Goal: Transaction & Acquisition: Purchase product/service

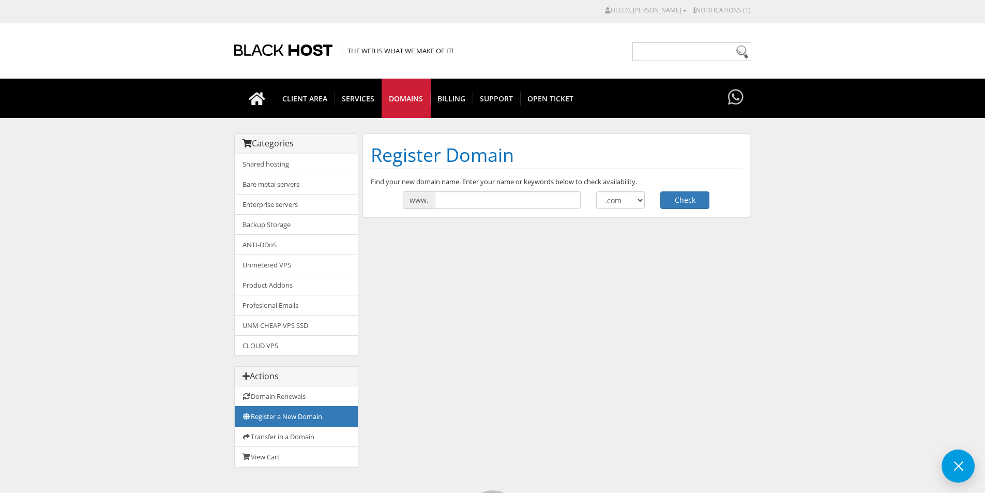
click at [476, 263] on div "Categories Shared hosting Bare metal servers Enterprise servers Backup Storage" at bounding box center [492, 305] width 517 height 344
drag, startPoint x: 478, startPoint y: 202, endPoint x: 306, endPoint y: 92, distance: 204.8
click at [478, 202] on input "text" at bounding box center [508, 200] width 146 height 18
paste input "COURTNEY CARGO SERVICES"
type input "COURTNEY CARGO SERVICES"
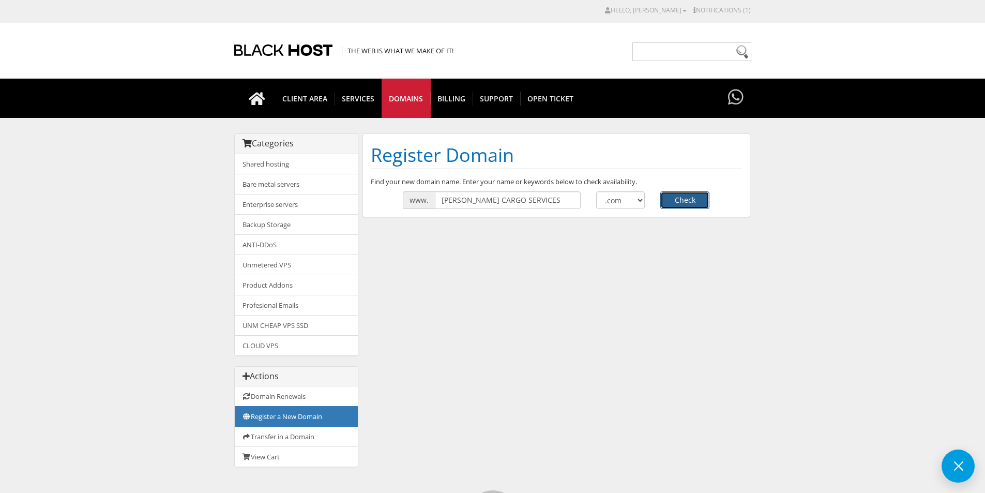
click at [677, 201] on button "Check" at bounding box center [684, 200] width 49 height 18
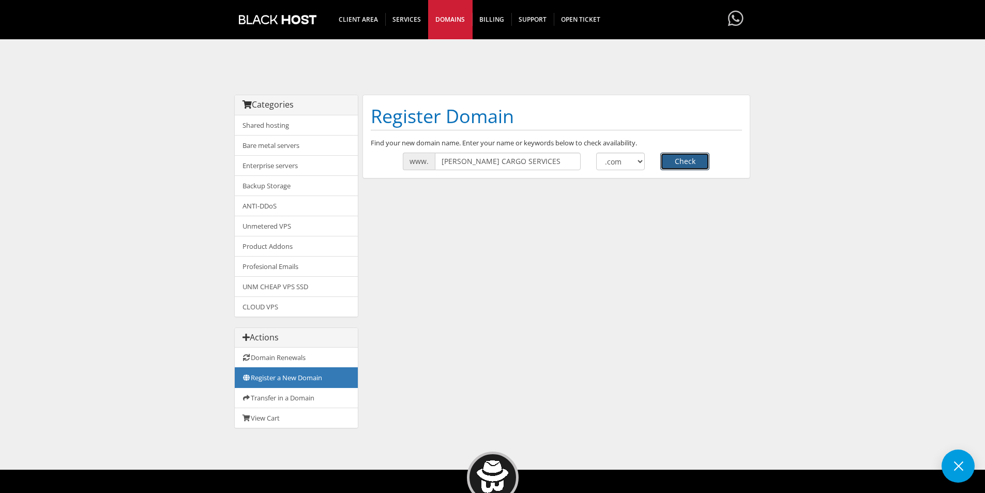
scroll to position [103, 0]
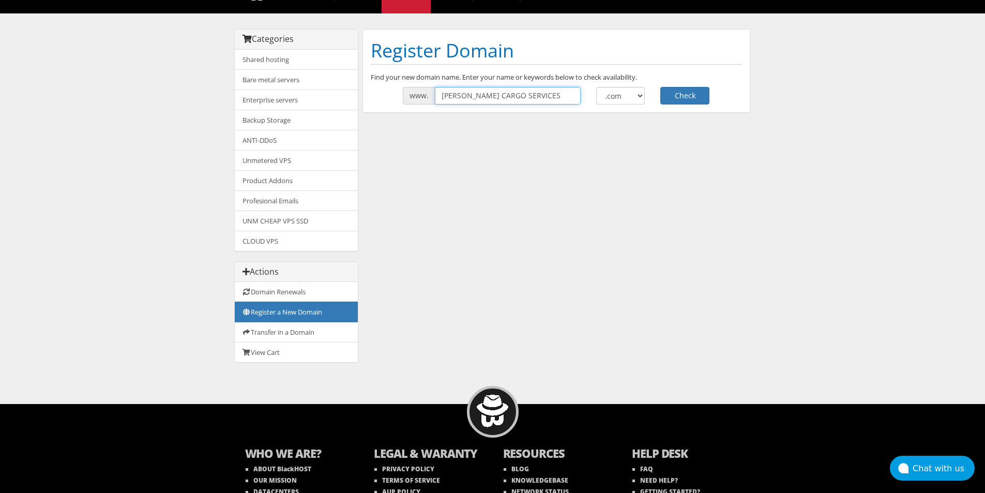
click at [507, 94] on input "COURTNEY CARGO SERVICES" at bounding box center [508, 96] width 146 height 18
type input "COURTNEYCARGOSERVICES"
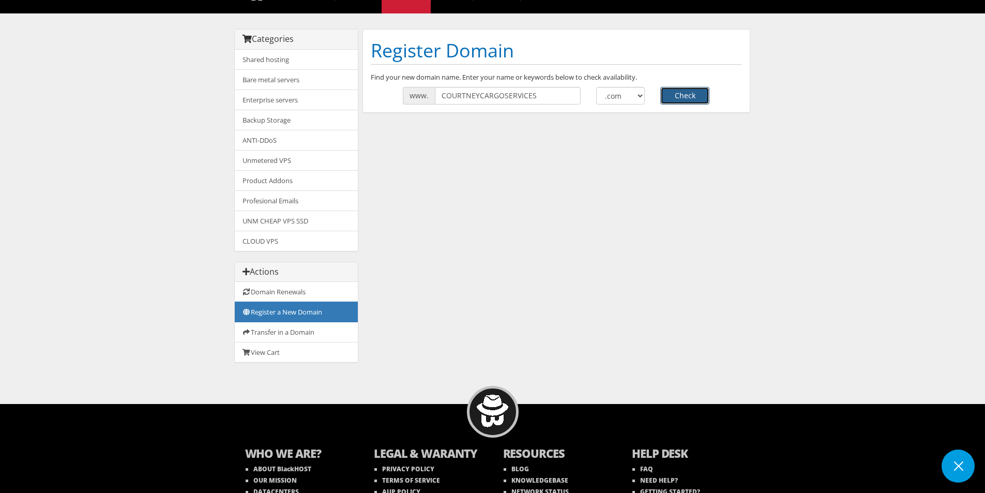
click at [693, 94] on button "Check" at bounding box center [684, 96] width 49 height 18
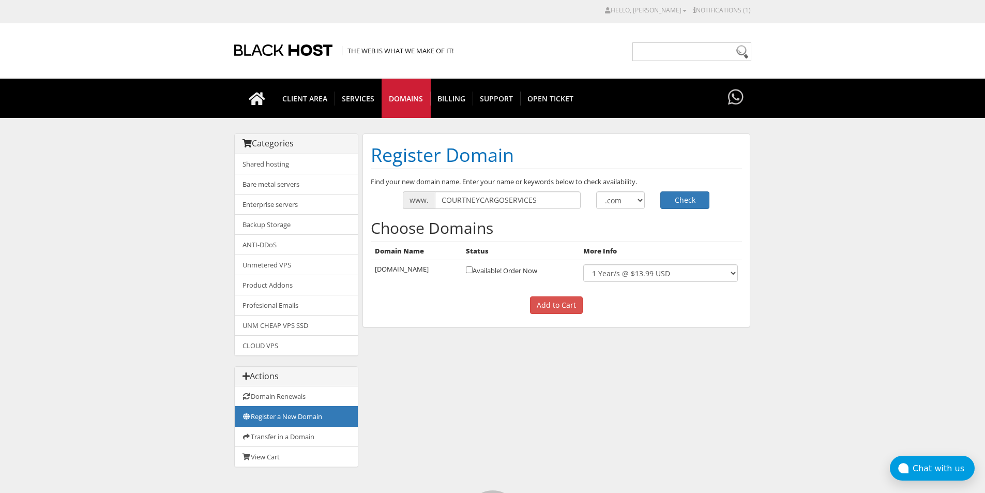
click at [512, 270] on td "Available! Order Now" at bounding box center [520, 273] width 117 height 26
click at [473, 268] on input "checkbox" at bounding box center [469, 269] width 7 height 7
checkbox input "true"
click at [556, 301] on input "Add to Cart" at bounding box center [556, 305] width 53 height 18
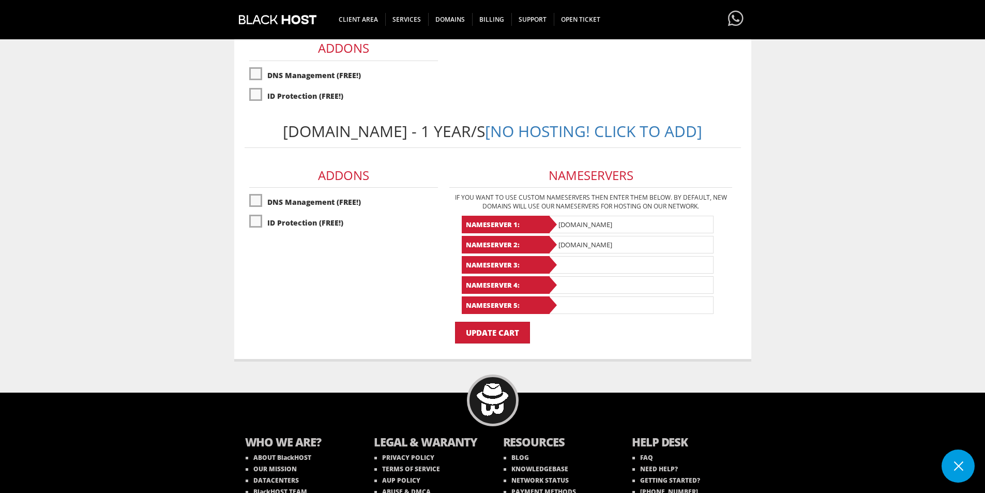
scroll to position [259, 0]
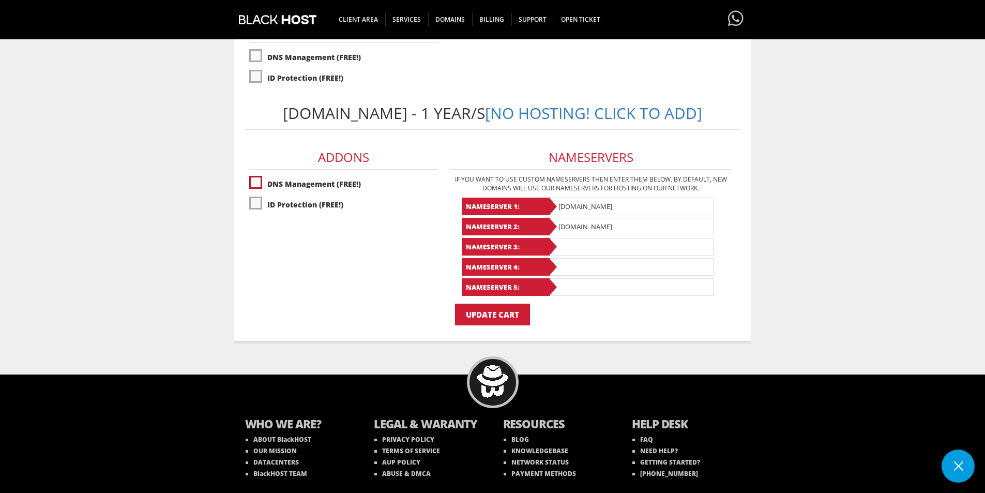
click at [260, 193] on label"] "DNS Management (FREE!)" at bounding box center [343, 184] width 189 height 18
checkbox input "true"
click at [258, 214] on label"] "ID Protection (FREE!)" at bounding box center [343, 204] width 189 height 18
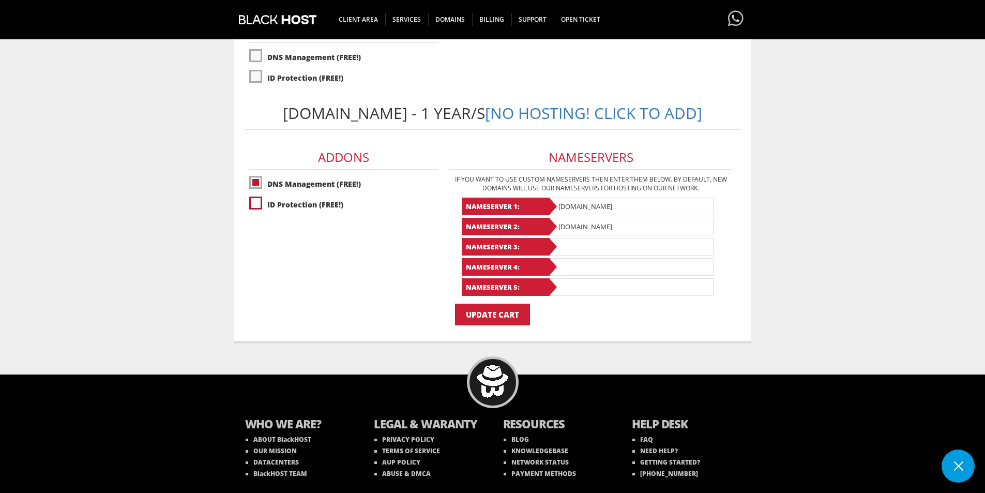
checkbox input "true"
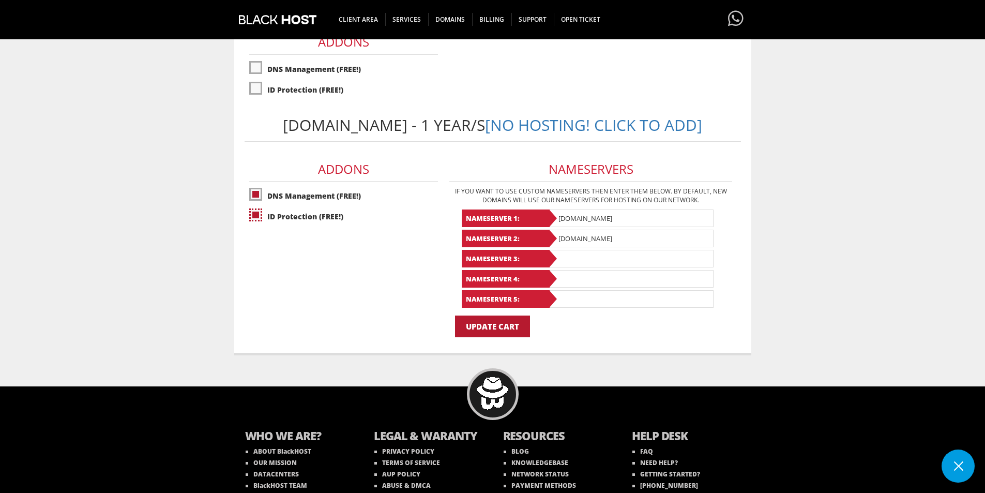
scroll to position [305, 0]
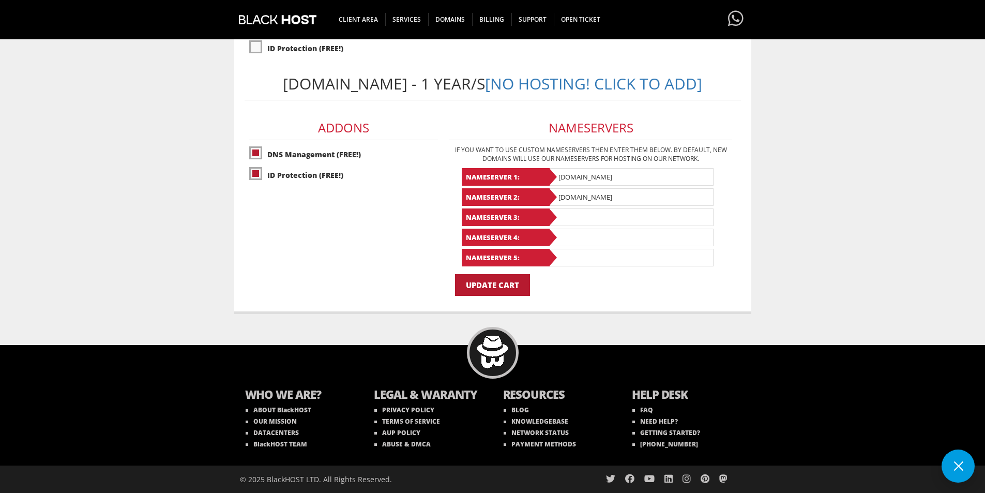
click at [478, 282] on input "Update Cart" at bounding box center [492, 285] width 75 height 22
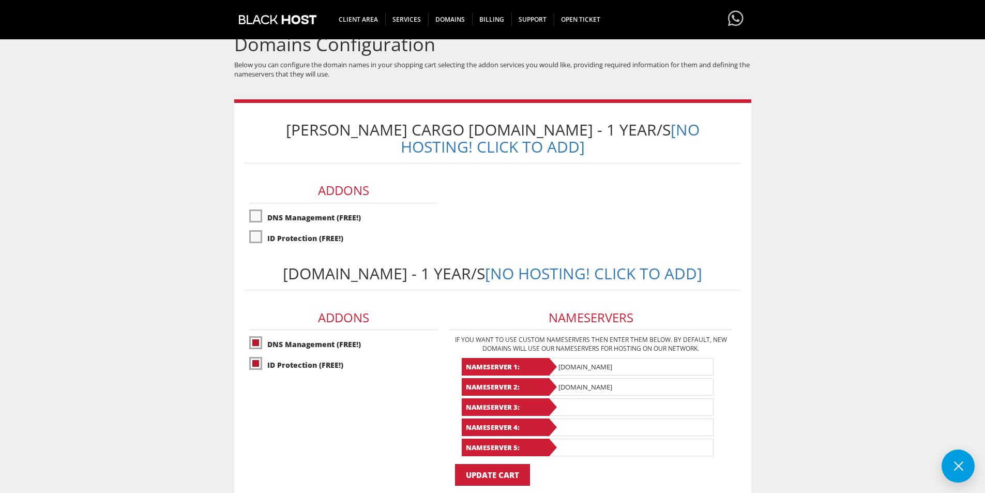
scroll to position [47, 0]
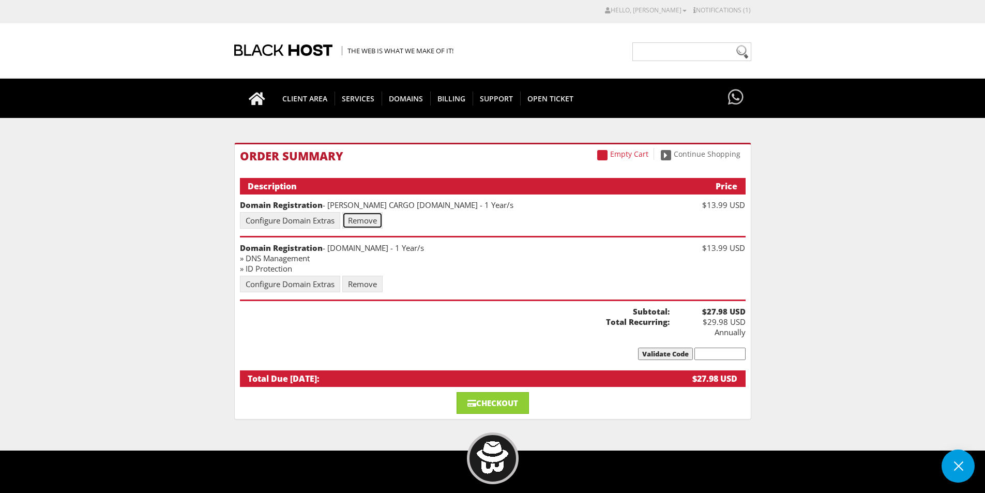
click at [366, 216] on link "Remove" at bounding box center [362, 220] width 40 height 17
